Goal: Contribute content: Add original content to the website for others to see

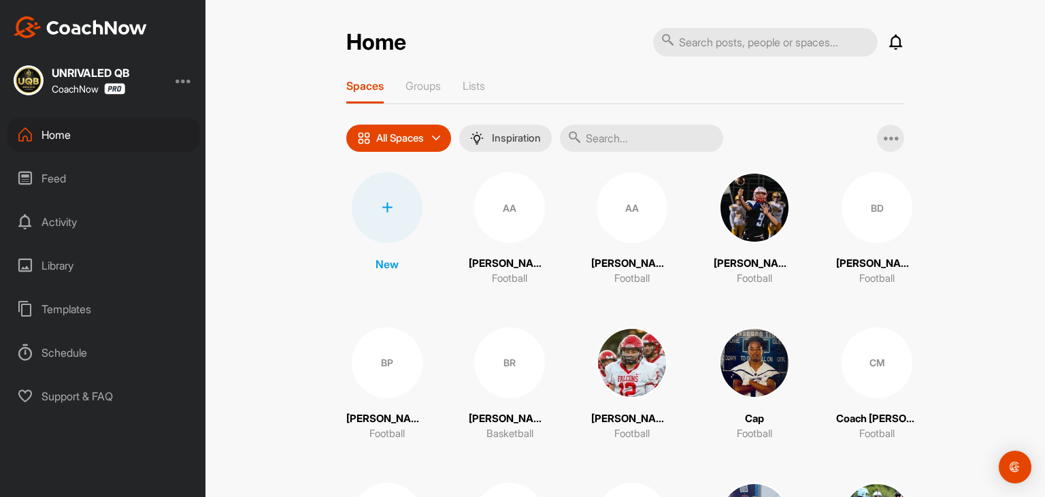
click at [76, 264] on div "Library" at bounding box center [103, 265] width 192 height 34
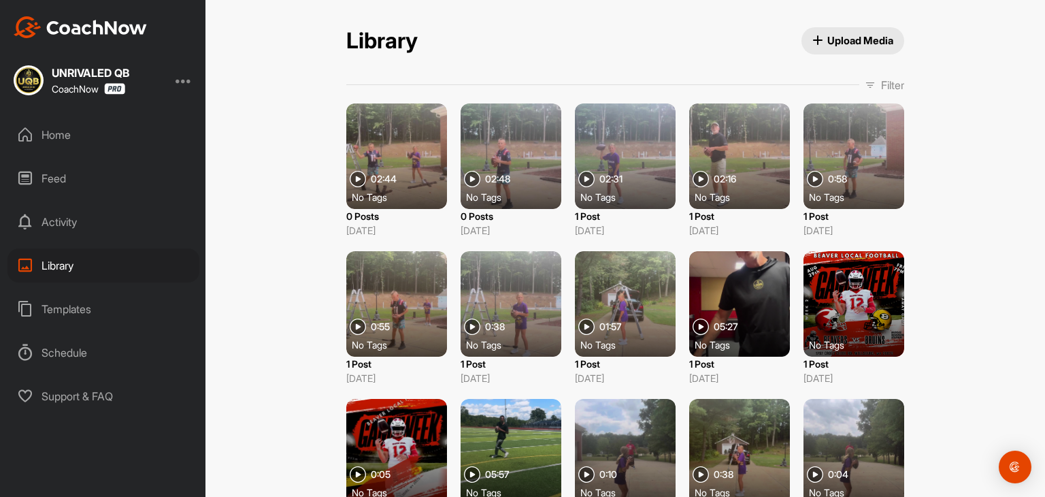
click at [839, 44] on span "Upload Media" at bounding box center [854, 40] width 82 height 14
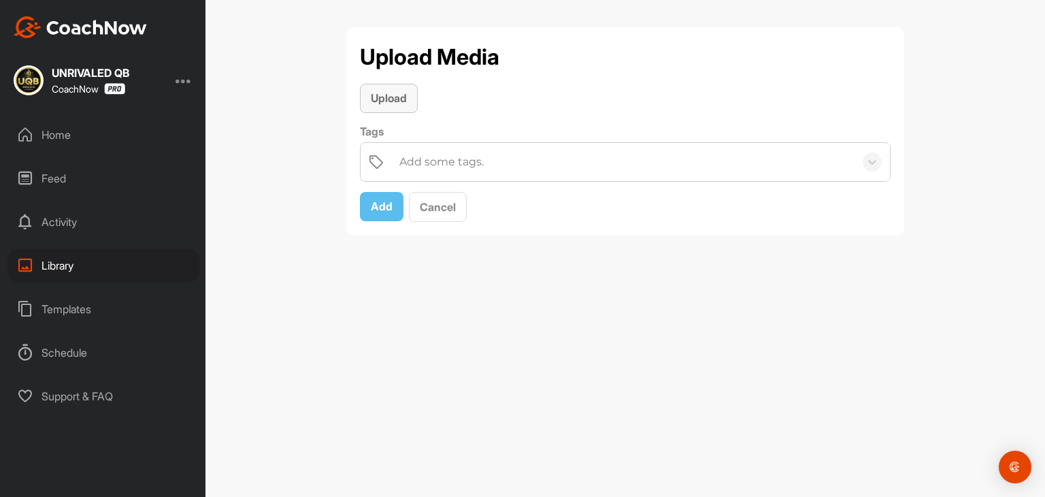
click at [390, 100] on span "Upload" at bounding box center [389, 98] width 36 height 14
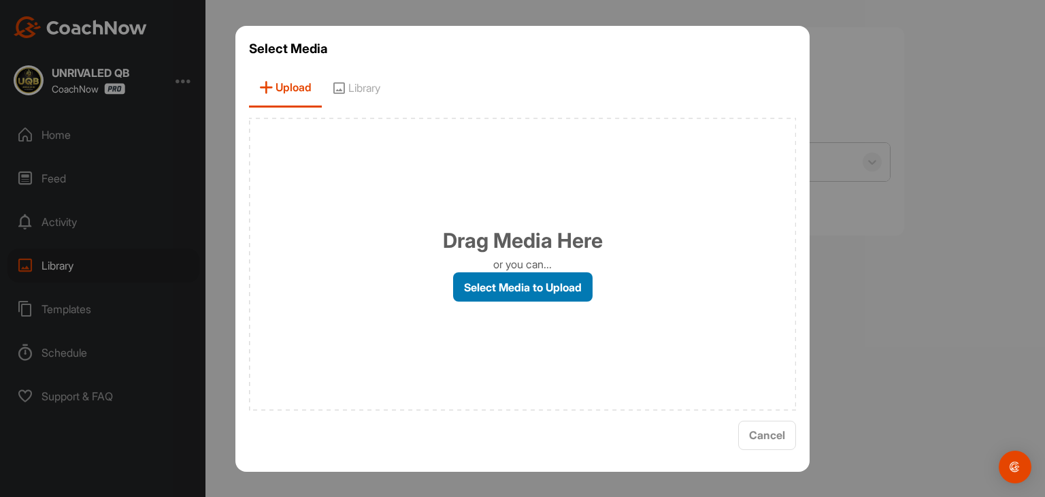
click at [523, 293] on label "Select Media to Upload" at bounding box center [523, 286] width 140 height 29
click at [0, 0] on input "Select Media to Upload" at bounding box center [0, 0] width 0 height 0
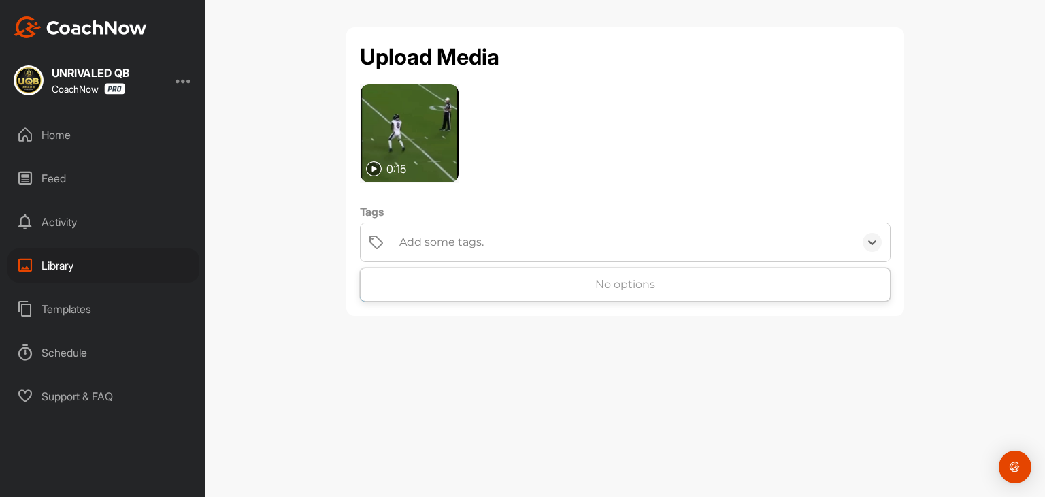
click at [437, 246] on div "Add some tags." at bounding box center [442, 242] width 84 height 16
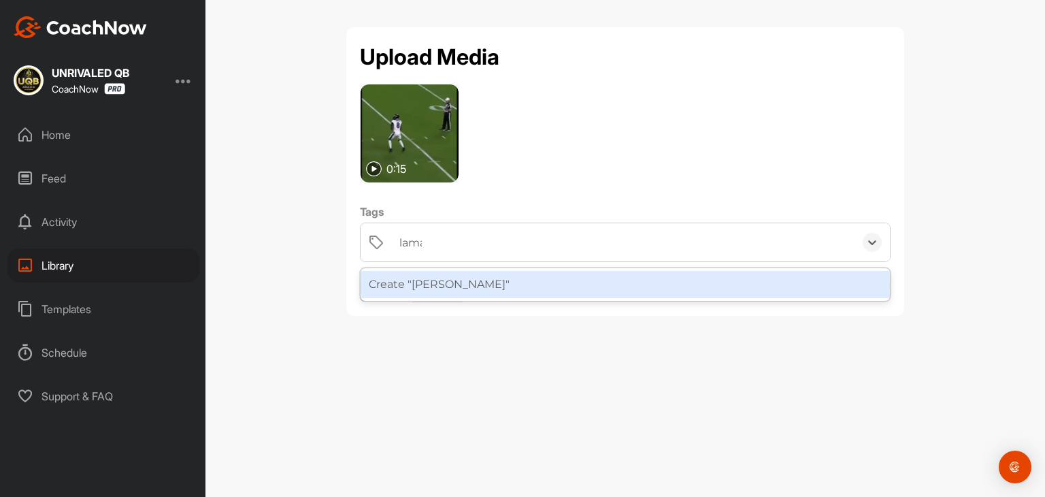
type input "[PERSON_NAME]"
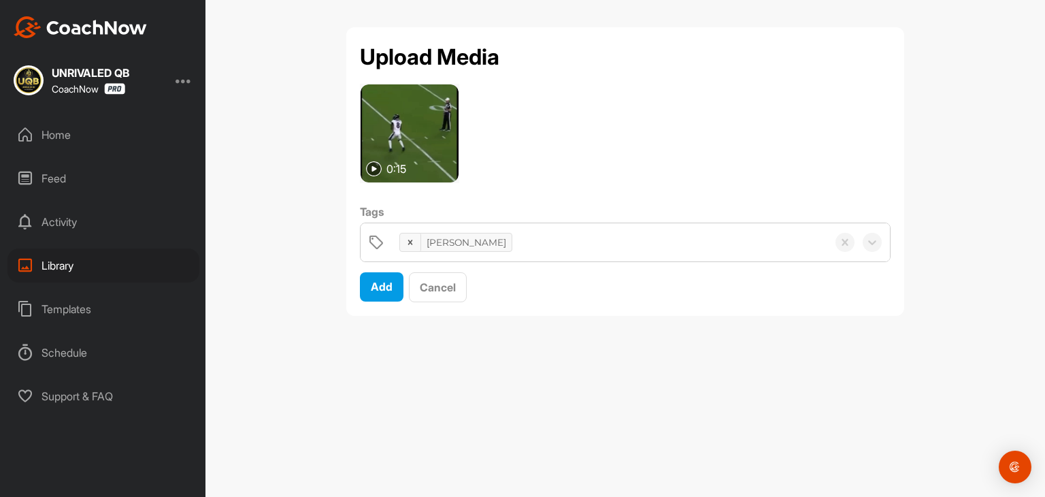
click at [468, 243] on div "[PERSON_NAME]" at bounding box center [610, 242] width 435 height 38
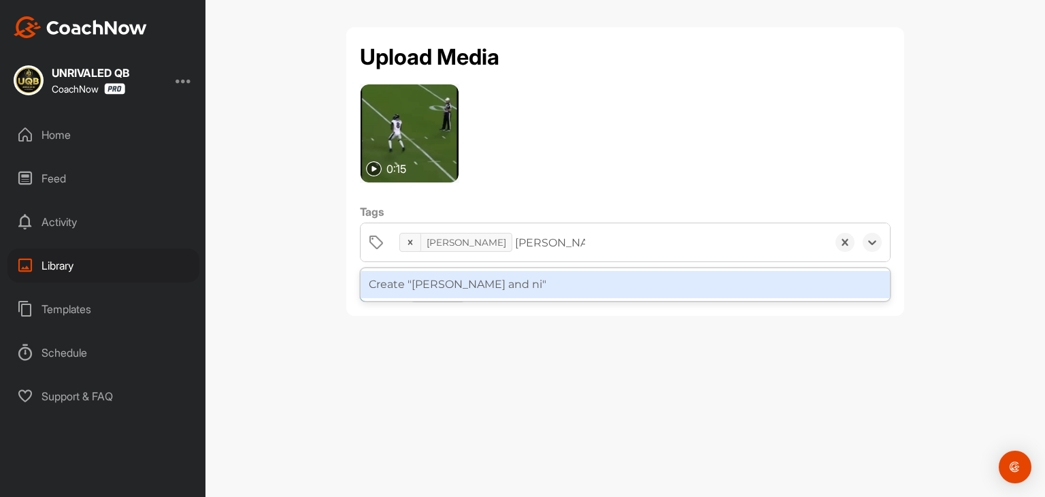
type input "[PERSON_NAME] and [PERSON_NAME]"
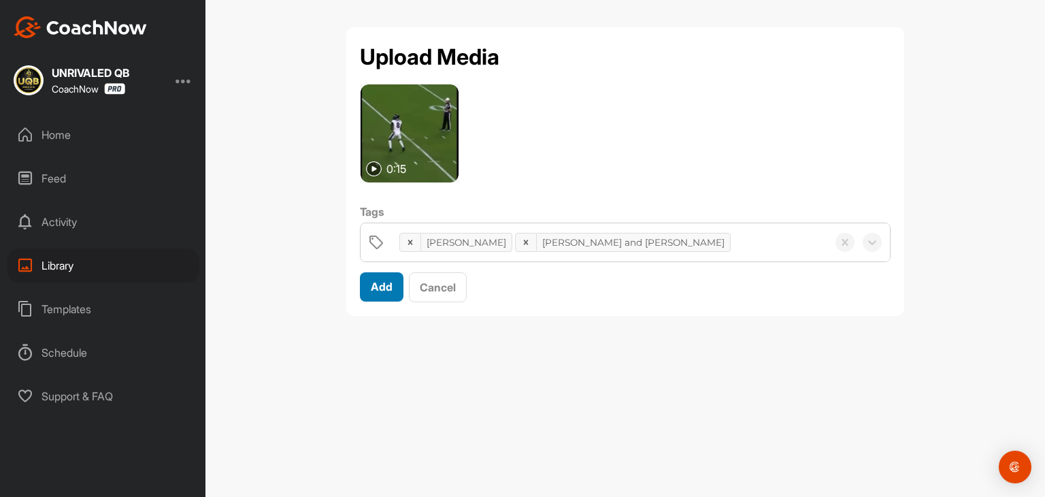
click at [386, 287] on span "Add" at bounding box center [382, 287] width 22 height 14
